Goal: Obtain resource: Obtain resource

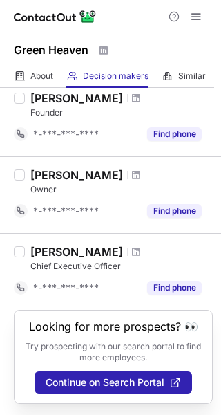
scroll to position [408, 0]
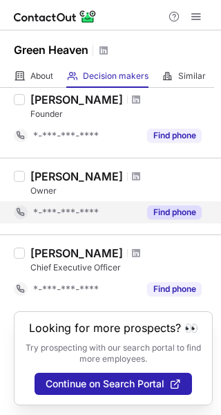
click at [167, 214] on button "Find phone" at bounding box center [174, 212] width 55 height 14
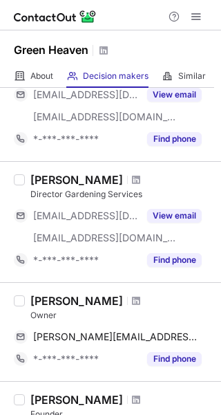
scroll to position [0, 0]
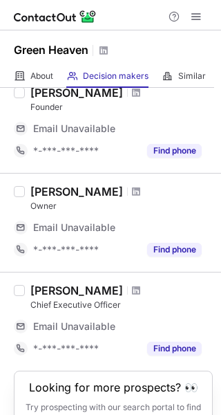
scroll to position [474, 0]
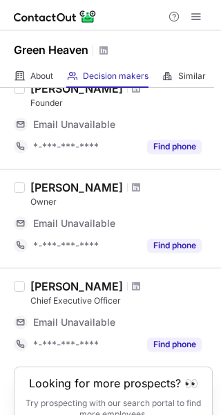
scroll to position [474, 0]
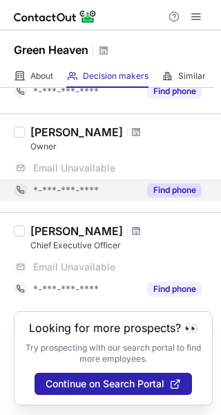
click at [167, 187] on button "Find phone" at bounding box center [174, 190] width 55 height 14
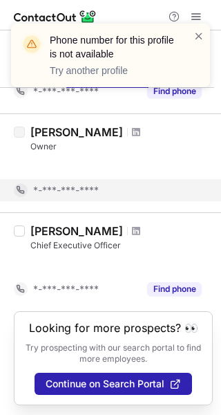
scroll to position [408, 0]
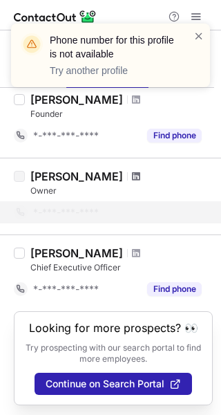
click at [140, 176] on span at bounding box center [136, 176] width 8 height 11
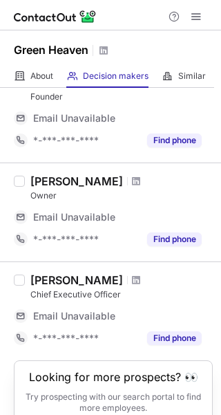
scroll to position [474, 0]
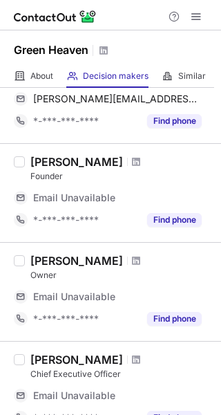
scroll to position [474, 0]
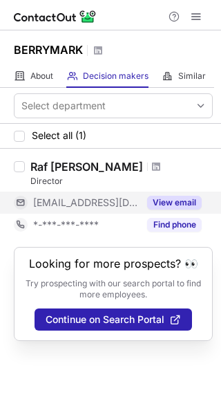
click at [164, 209] on button "View email" at bounding box center [174, 203] width 55 height 14
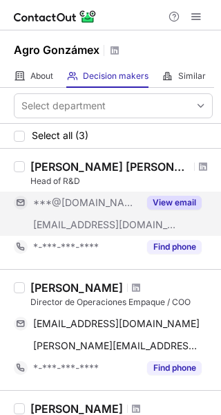
scroll to position [178, 0]
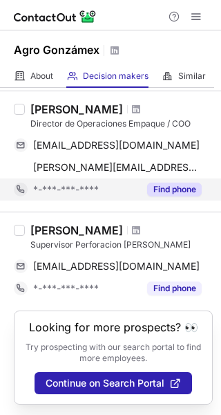
click at [180, 189] on button "Find phone" at bounding box center [174, 190] width 55 height 14
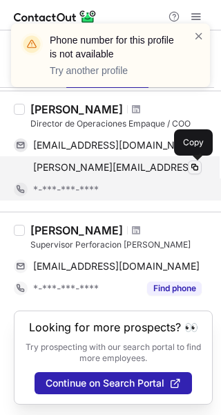
click at [194, 166] on span at bounding box center [194, 167] width 11 height 11
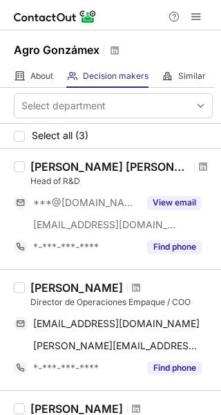
scroll to position [178, 0]
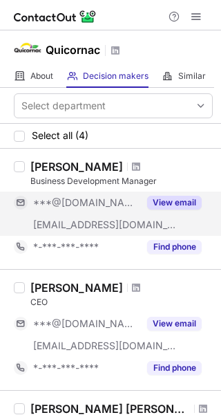
click at [180, 203] on button "View email" at bounding box center [174, 203] width 55 height 14
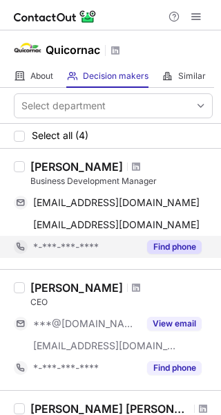
scroll to position [138, 0]
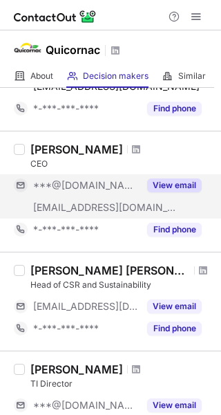
click at [180, 184] on button "View email" at bounding box center [174, 185] width 55 height 14
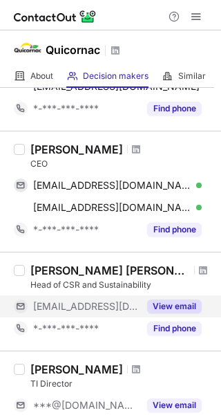
click at [183, 302] on button "View email" at bounding box center [174, 306] width 55 height 14
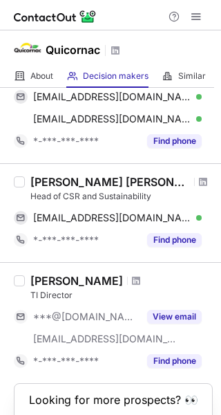
scroll to position [299, 0]
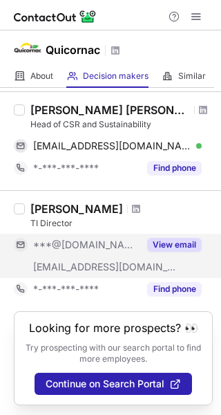
click at [189, 241] on button "View email" at bounding box center [174, 245] width 55 height 14
